Goal: Task Accomplishment & Management: Use online tool/utility

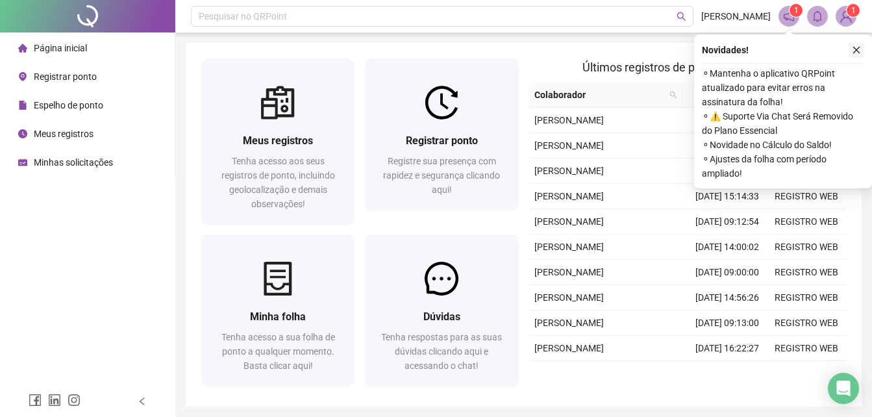
click at [854, 45] on icon "close" at bounding box center [856, 49] width 9 height 9
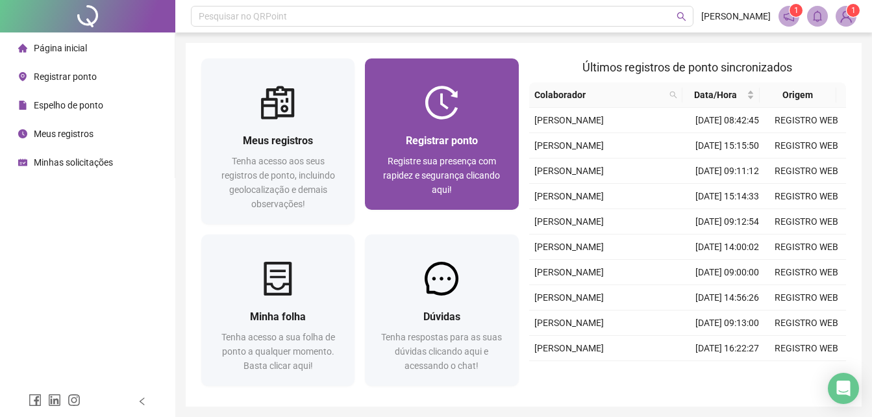
click at [455, 153] on div "Registrar ponto Registre sua presença com rapidez e segurança clicando aqui!" at bounding box center [442, 165] width 122 height 64
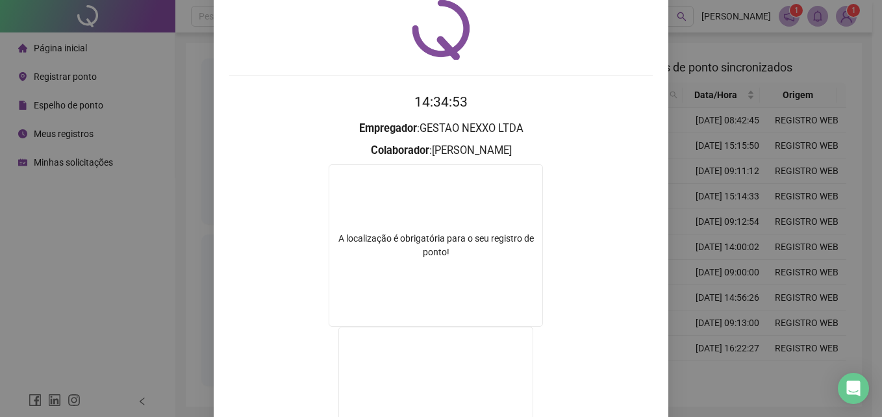
scroll to position [195, 0]
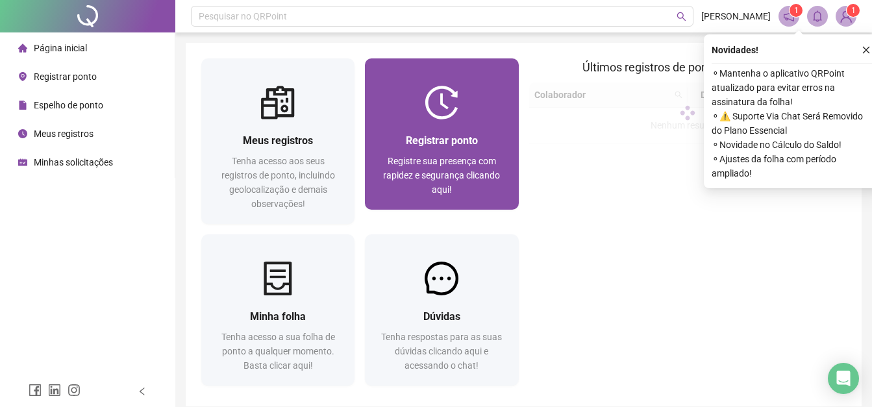
click at [433, 171] on div "Registre sua presença com rapidez e segurança clicando aqui!" at bounding box center [442, 175] width 122 height 43
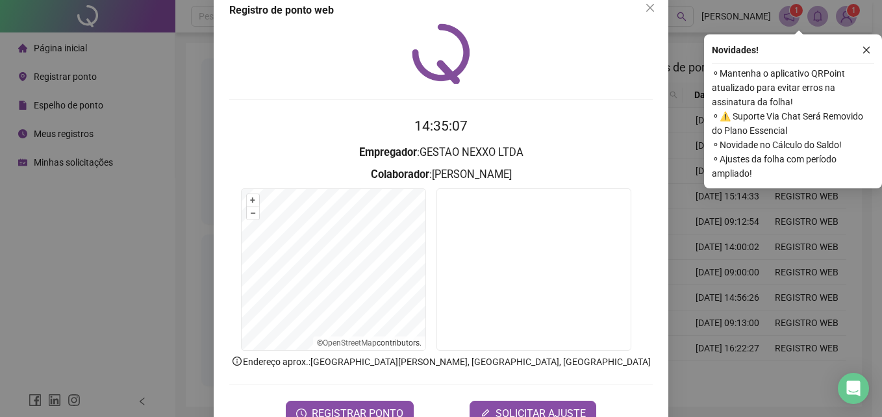
scroll to position [64, 0]
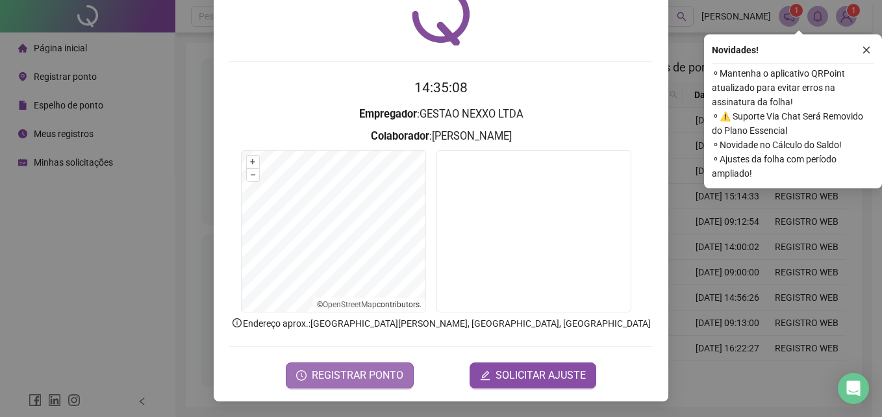
click at [372, 366] on button "REGISTRAR PONTO" at bounding box center [350, 375] width 128 height 26
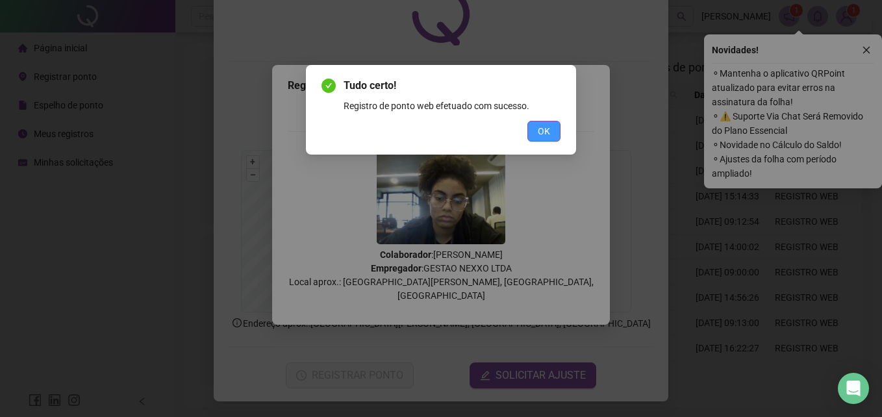
click at [528, 129] on button "OK" at bounding box center [544, 131] width 33 height 21
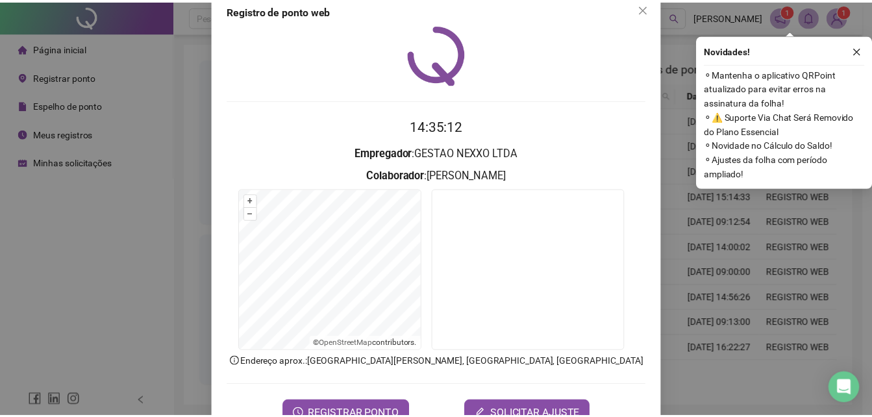
scroll to position [0, 0]
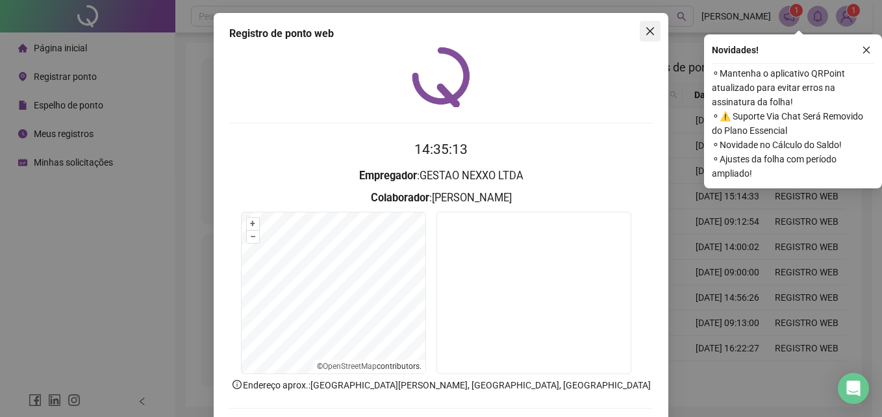
click at [649, 27] on icon "close" at bounding box center [650, 31] width 10 height 10
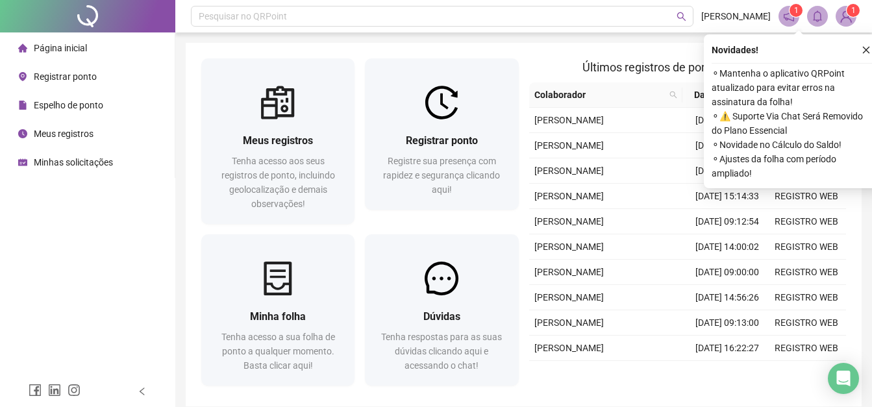
click at [852, 51] on div "Novidades !" at bounding box center [793, 50] width 162 height 16
click at [860, 51] on button "button" at bounding box center [867, 50] width 16 height 16
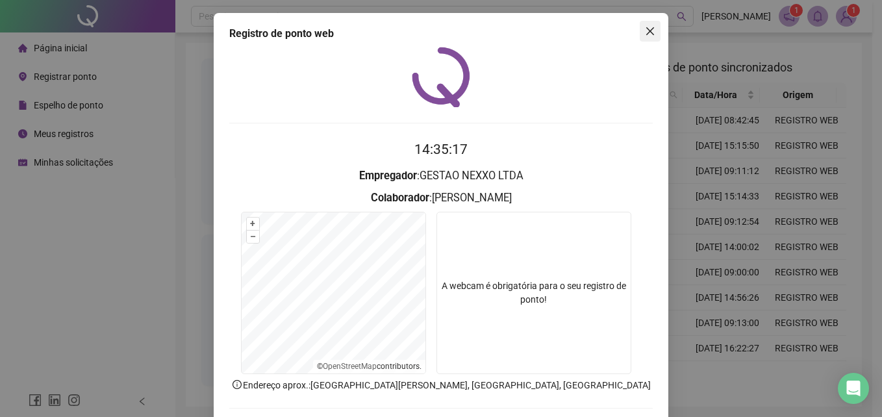
click at [646, 27] on icon "close" at bounding box center [650, 31] width 10 height 10
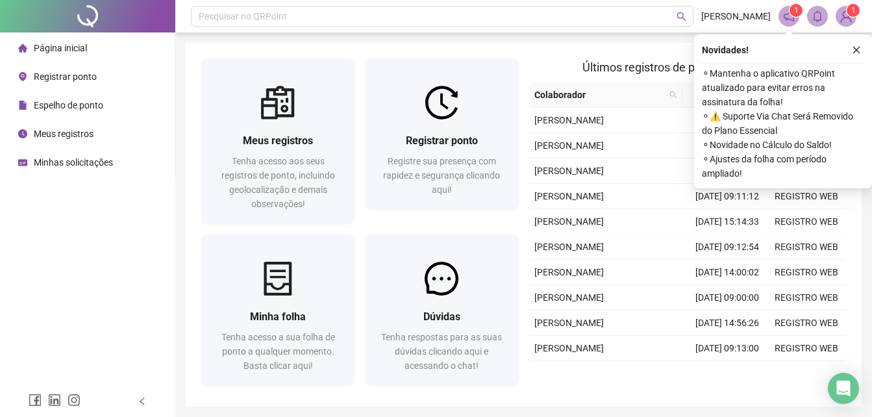
click at [848, 56] on div "Novidades !" at bounding box center [783, 50] width 162 height 16
click at [856, 49] on icon "close" at bounding box center [857, 50] width 7 height 7
